Goal: Check status: Check status

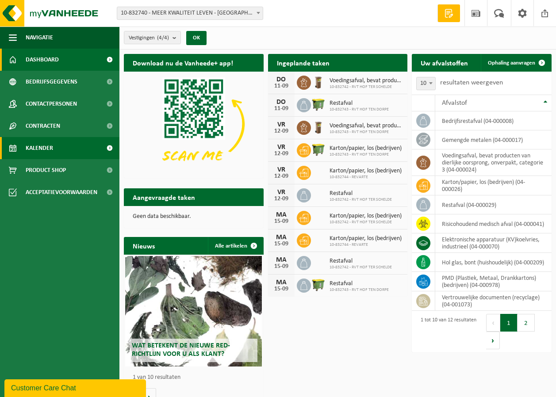
click at [54, 145] on link "Kalender" at bounding box center [59, 148] width 119 height 22
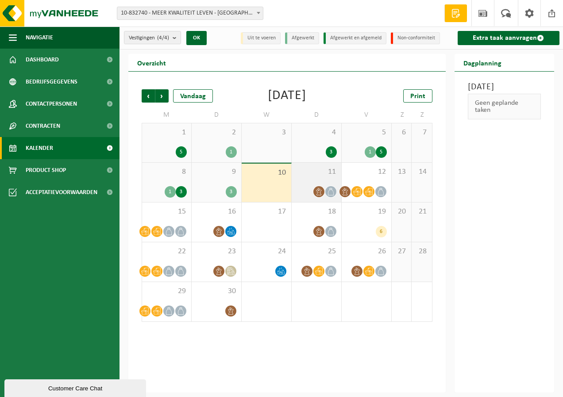
click at [301, 176] on span "11" at bounding box center [316, 172] width 41 height 10
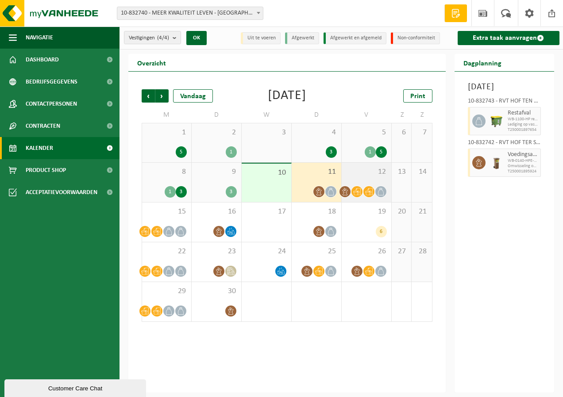
click at [371, 178] on div "12" at bounding box center [366, 182] width 50 height 39
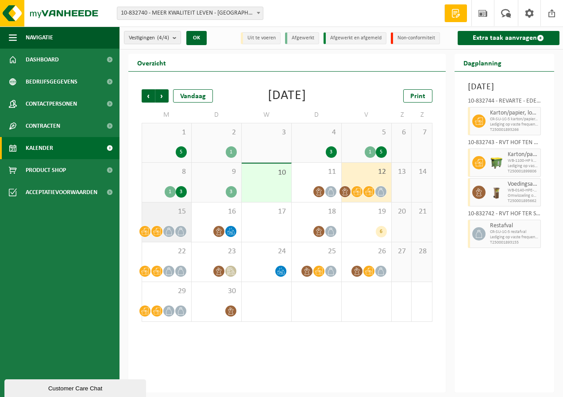
click at [165, 219] on div "15" at bounding box center [166, 222] width 49 height 39
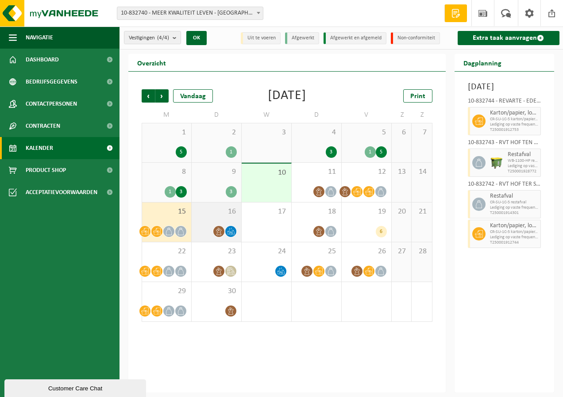
click at [210, 213] on span "16" at bounding box center [216, 212] width 41 height 10
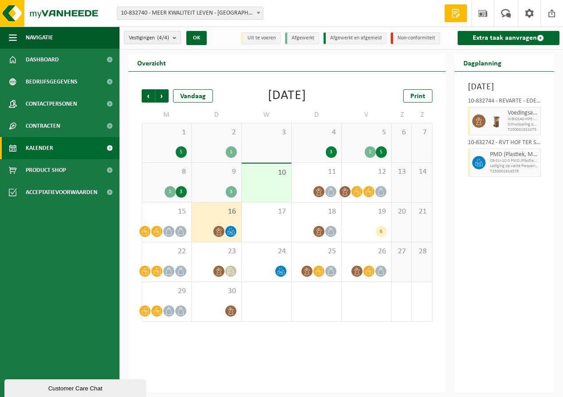
click at [213, 185] on div "9 3" at bounding box center [217, 182] width 50 height 39
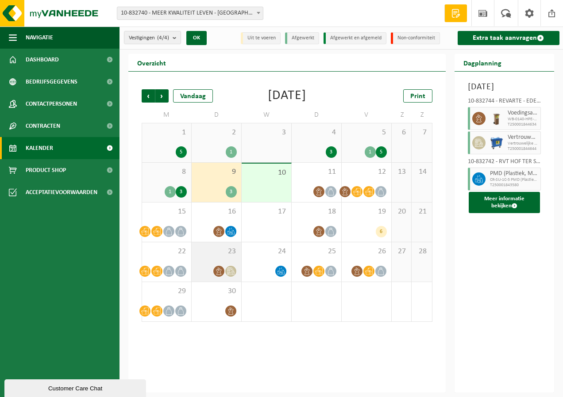
click at [203, 260] on div "23" at bounding box center [217, 261] width 50 height 39
